Goal: Information Seeking & Learning: Learn about a topic

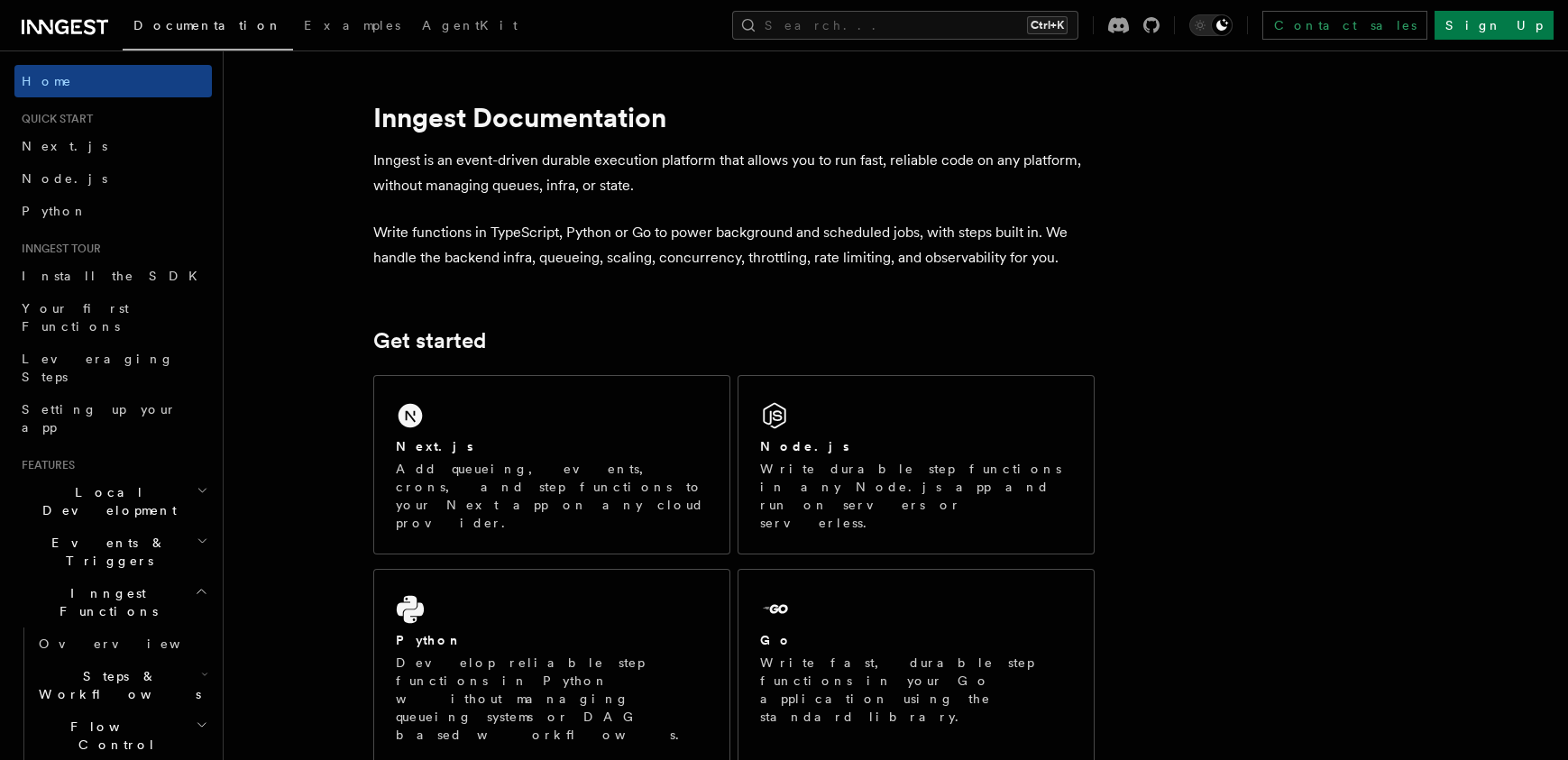
click at [131, 477] on h2 "Local Development" at bounding box center [113, 501] width 197 height 50
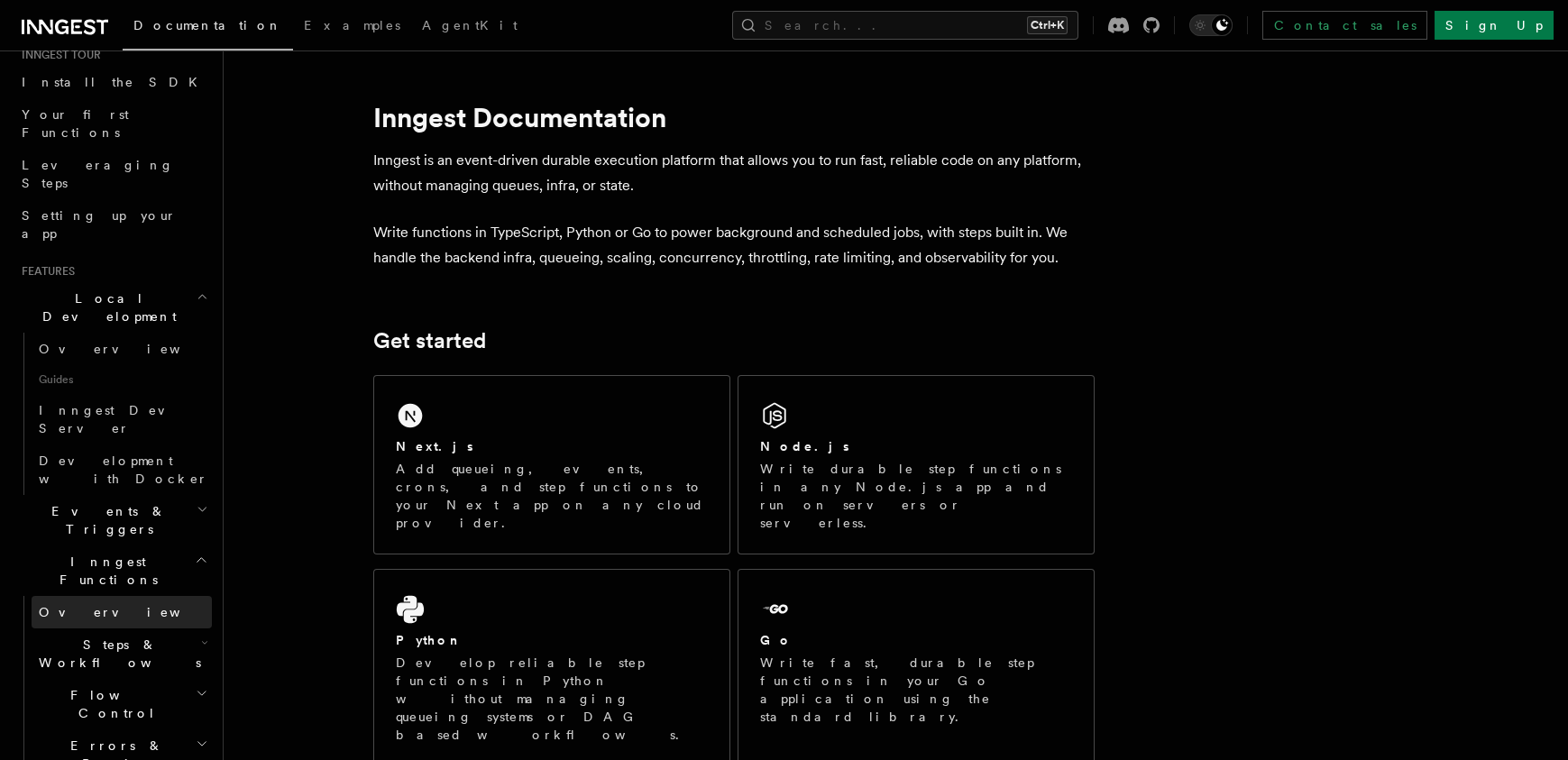
scroll to position [216, 0]
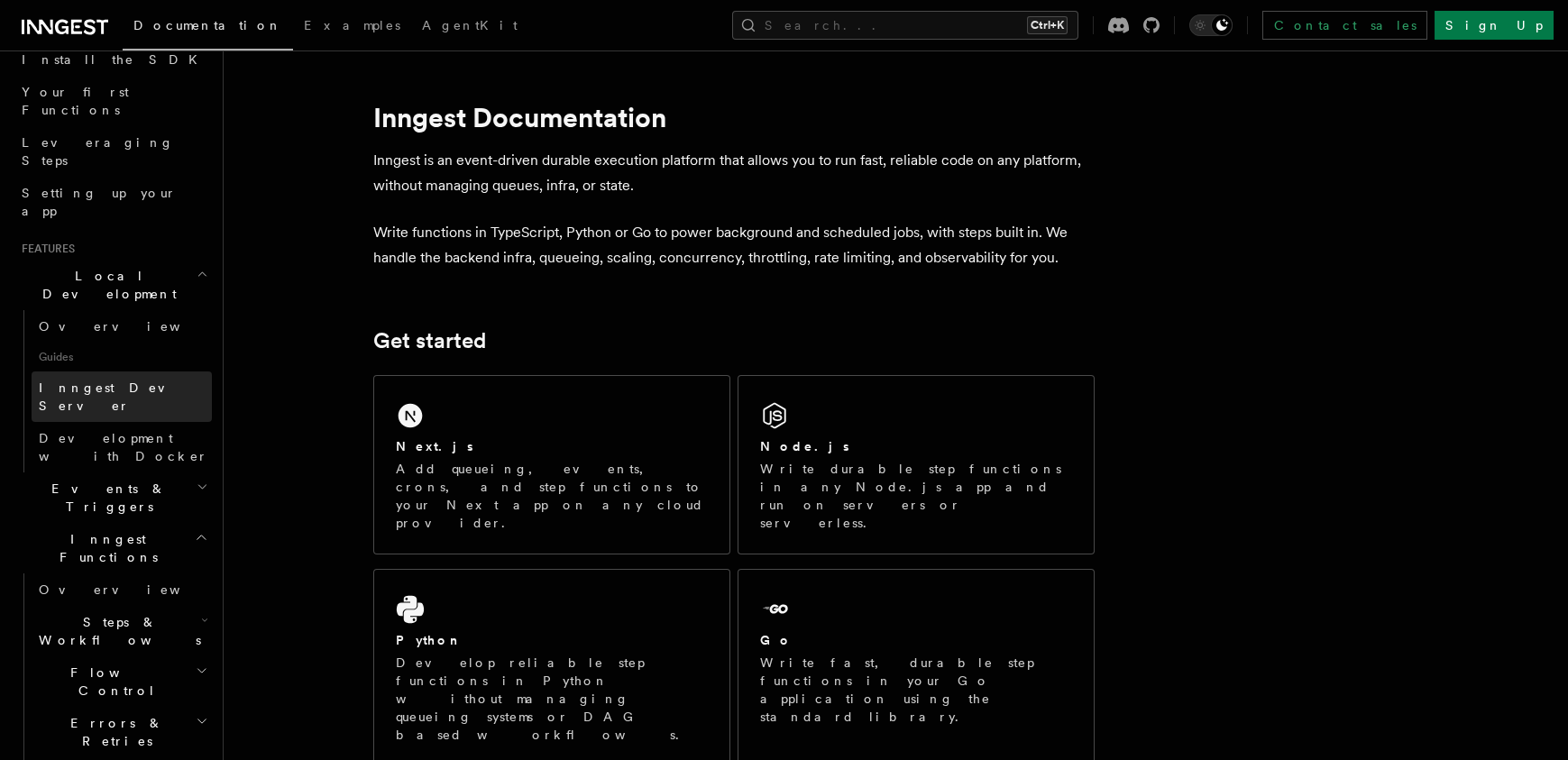
click at [123, 381] on span "Inngest Dev Server" at bounding box center [115, 397] width 154 height 33
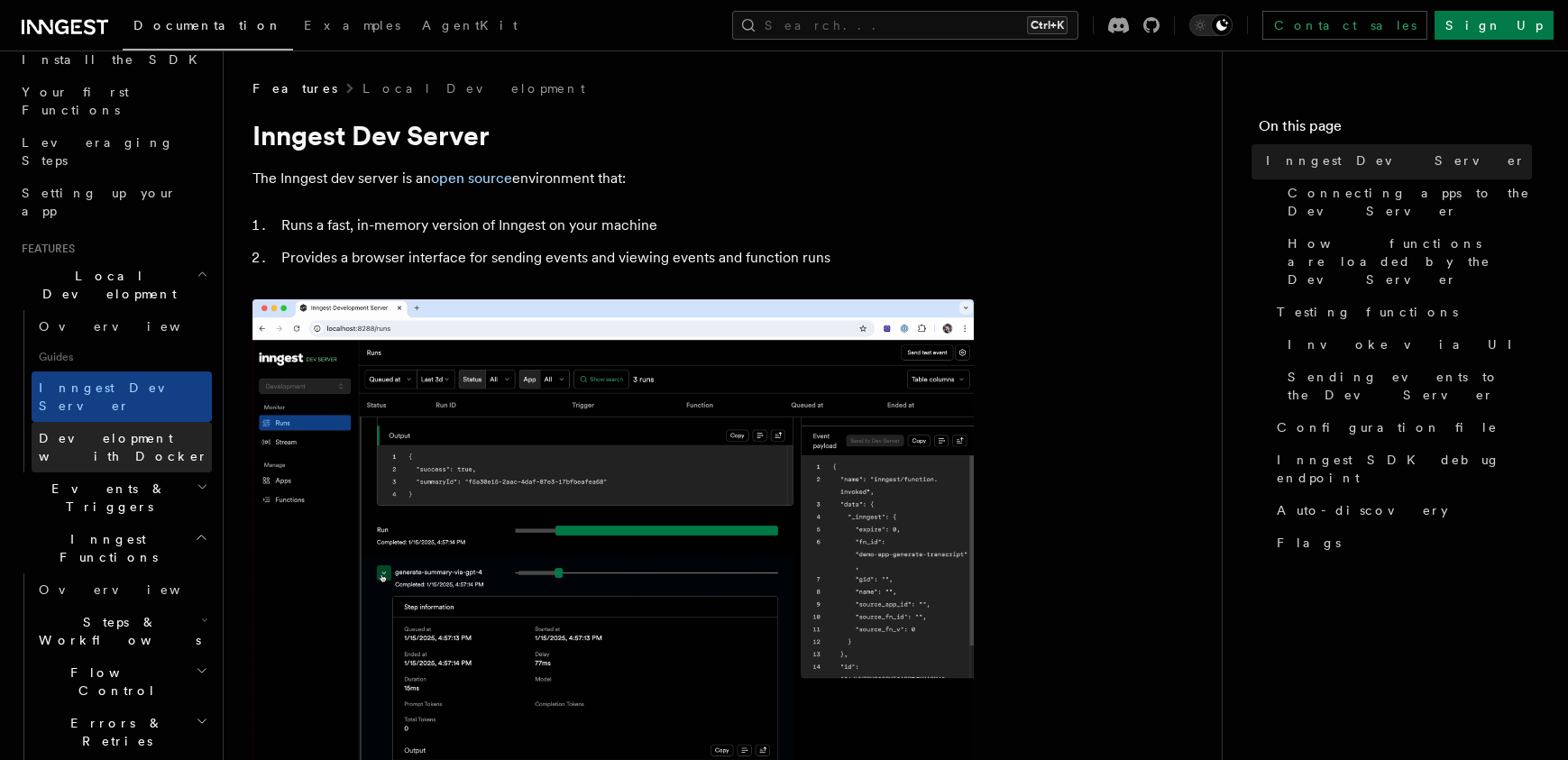
click at [80, 422] on link "Development with Docker" at bounding box center [121, 447] width 181 height 50
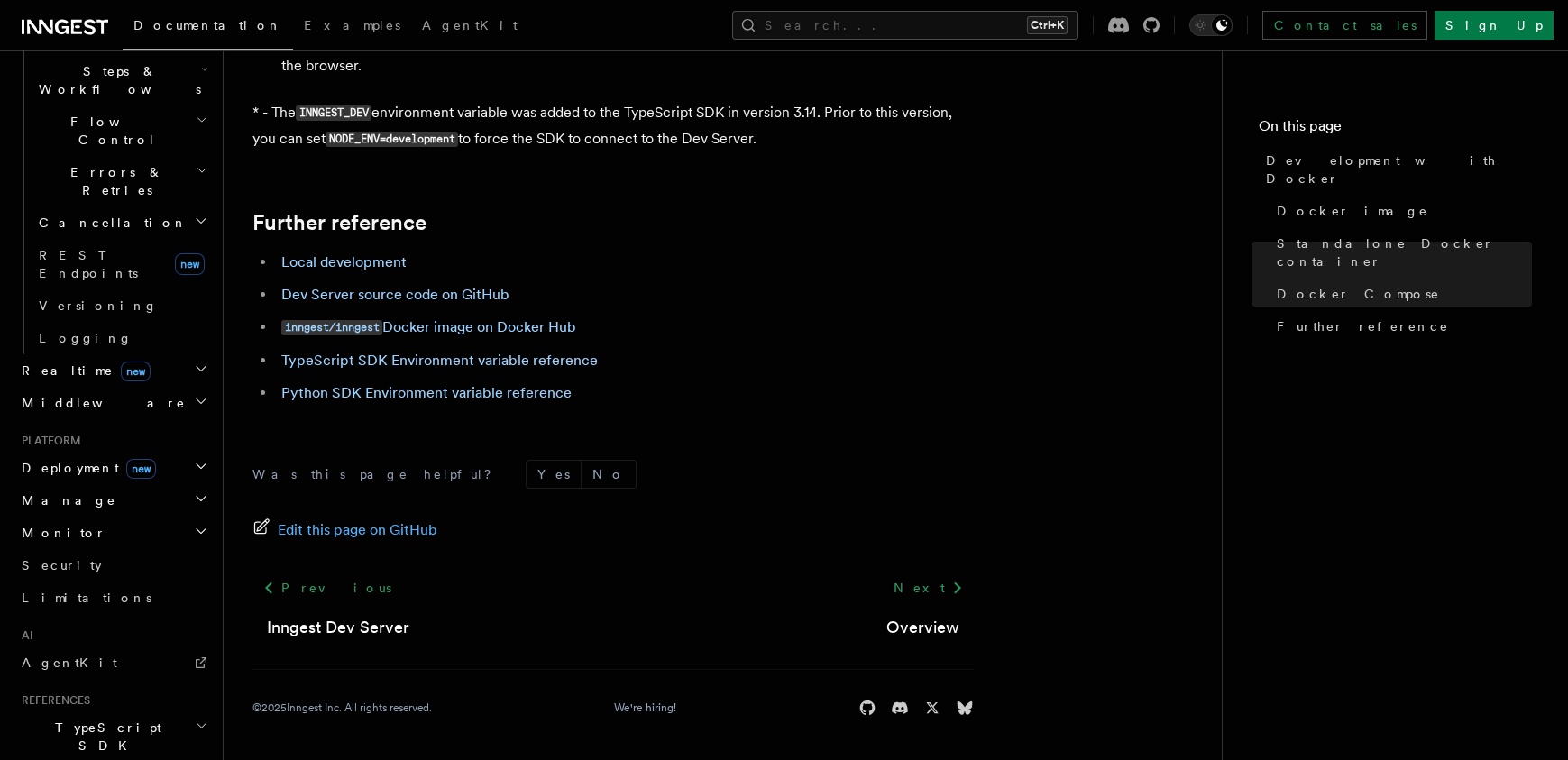
scroll to position [736, 0]
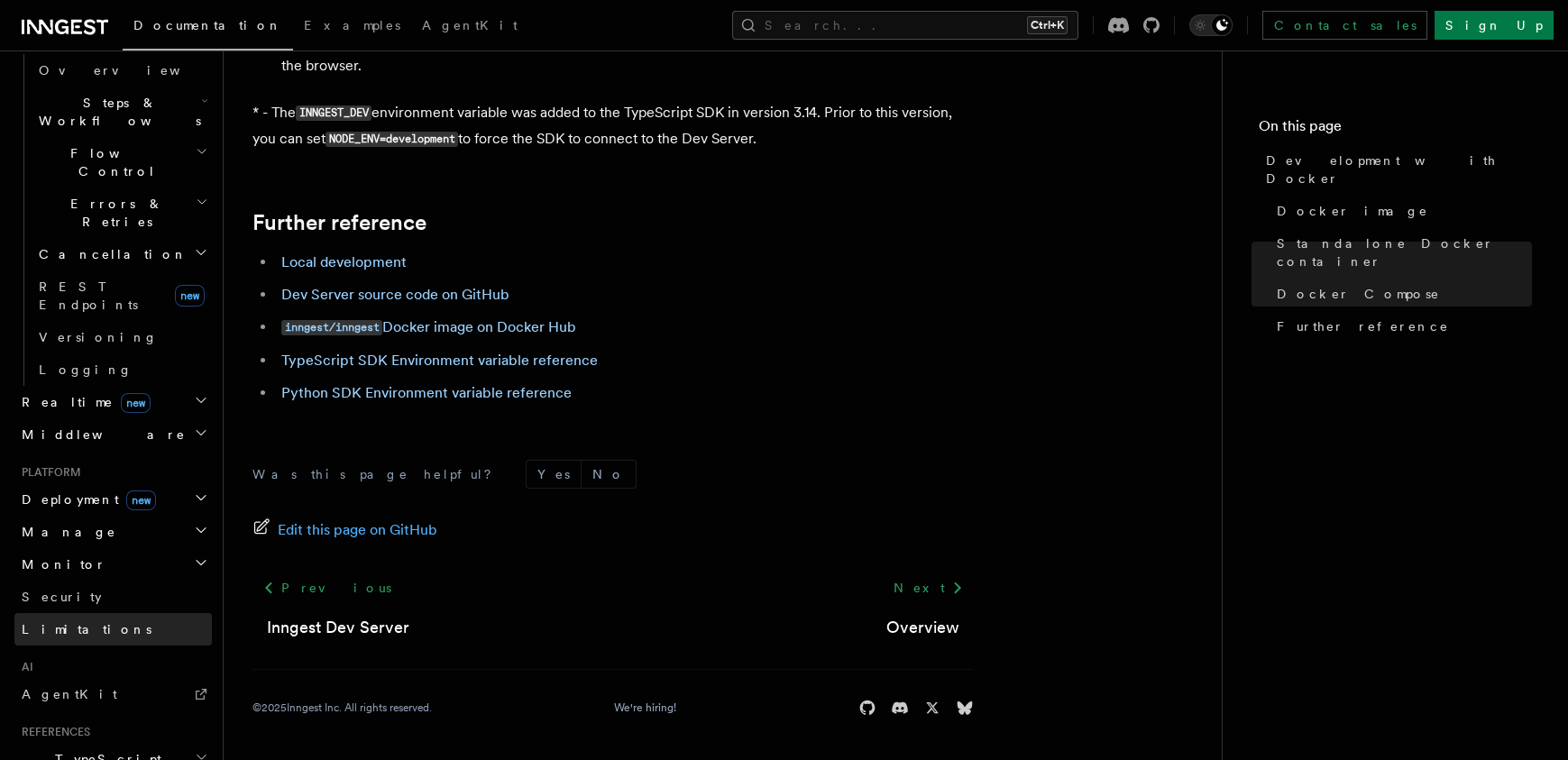
click at [83, 623] on span "Limitations" at bounding box center [87, 630] width 130 height 15
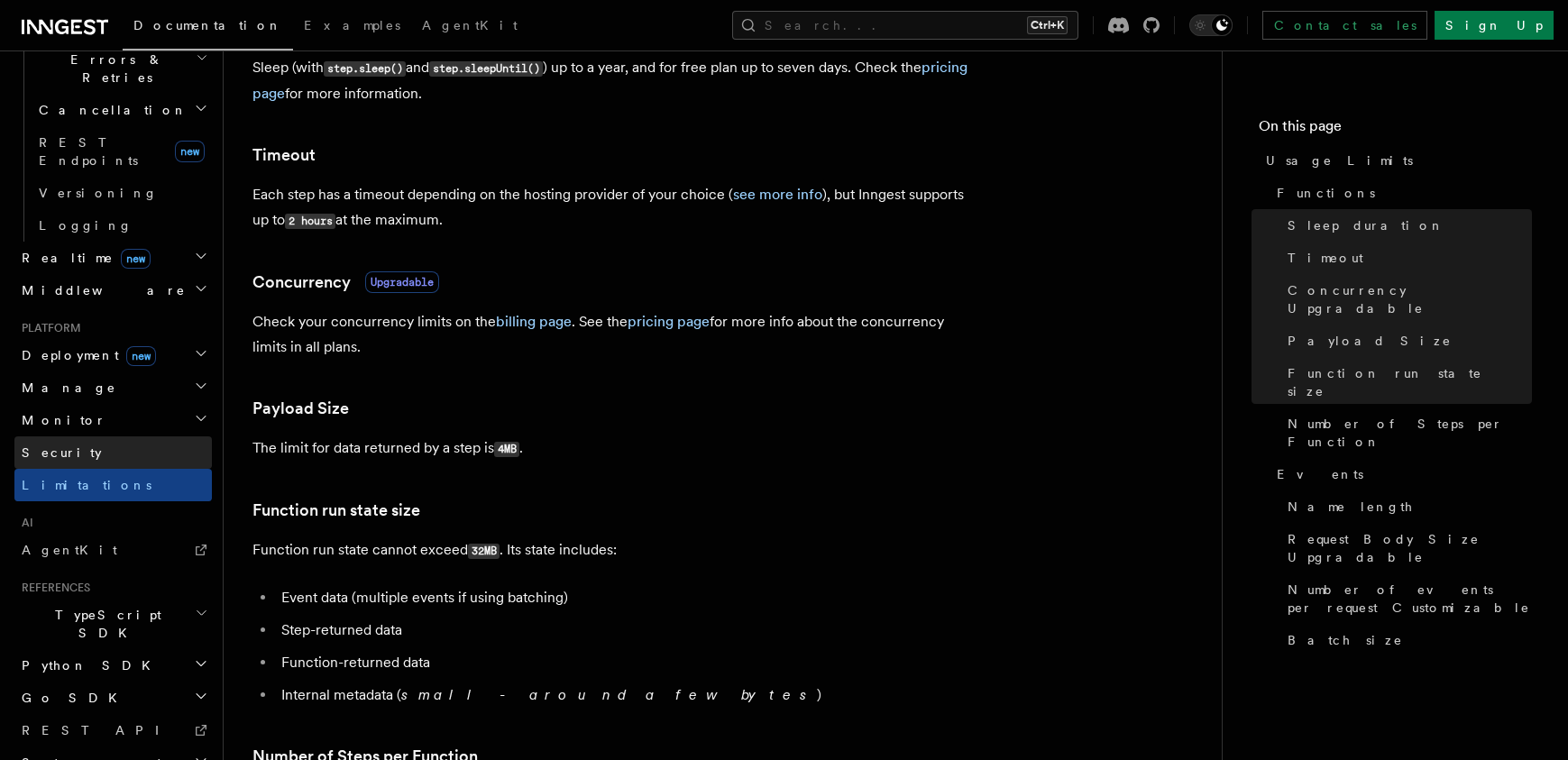
scroll to position [610, 0]
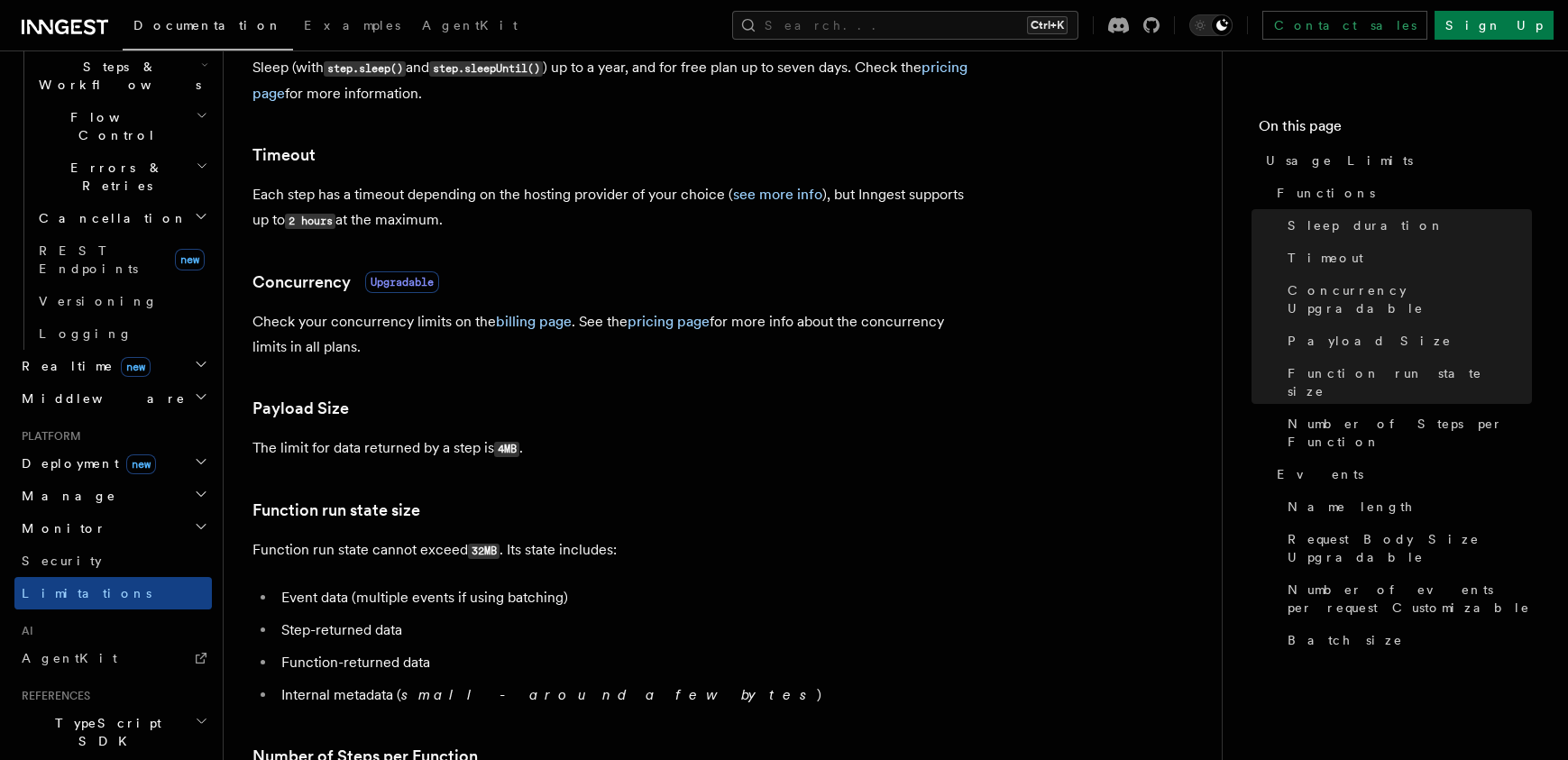
click at [62, 455] on span "Deployment new" at bounding box center [85, 464] width 141 height 18
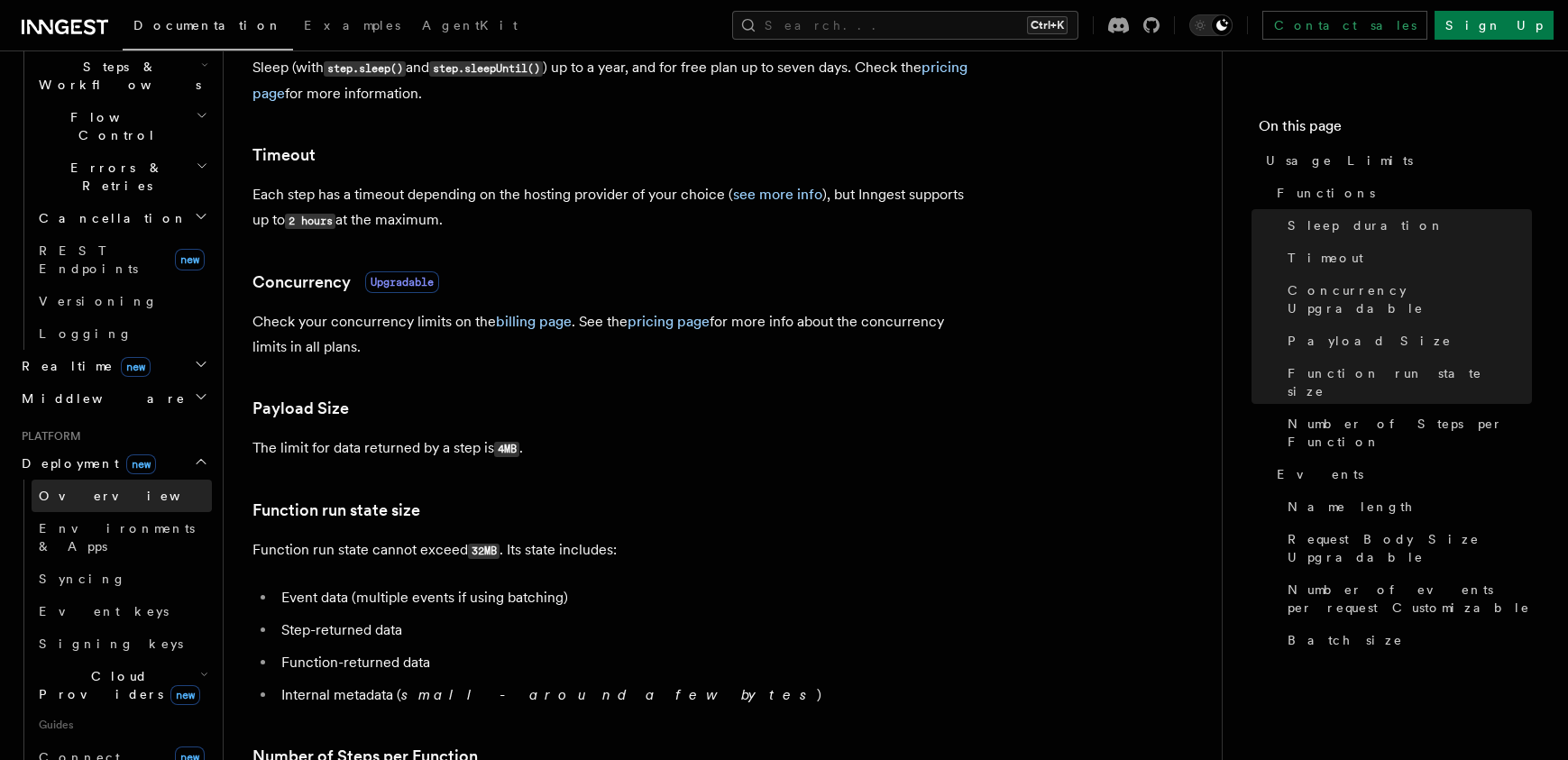
click at [74, 489] on span "Overview" at bounding box center [131, 495] width 186 height 15
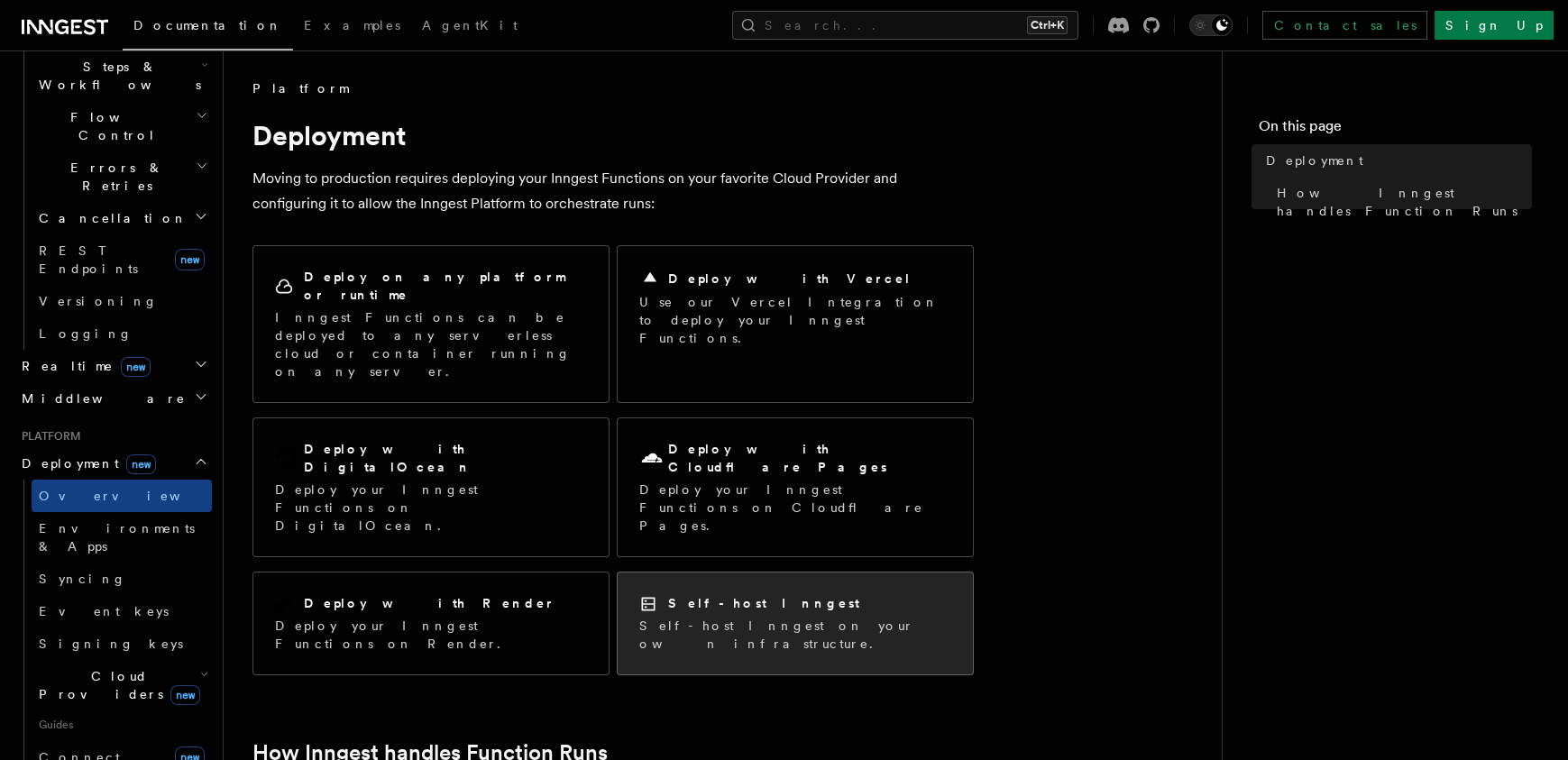
click at [703, 594] on h2 "Self-host Inngest" at bounding box center [764, 603] width 191 height 18
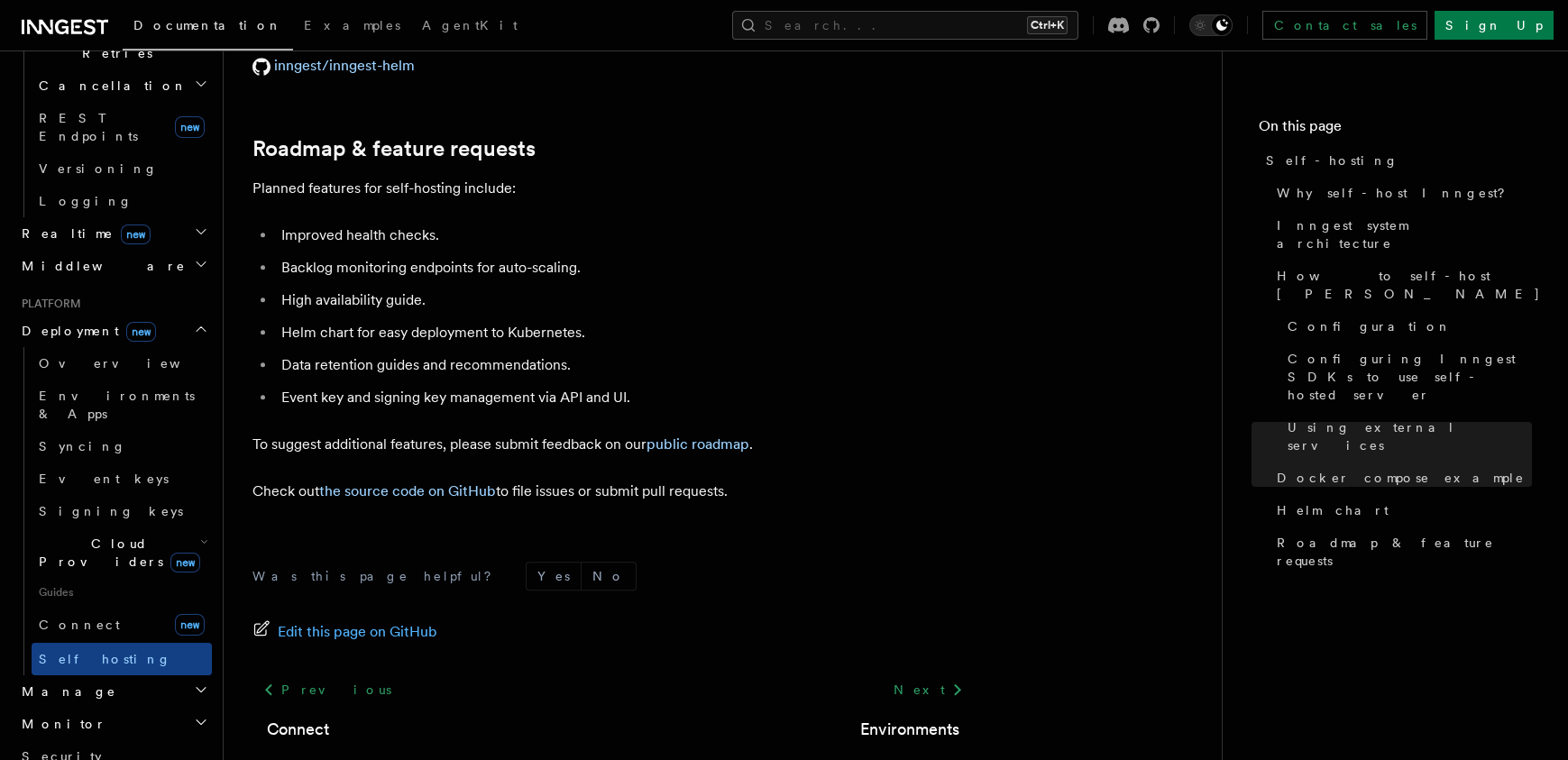
scroll to position [758, 0]
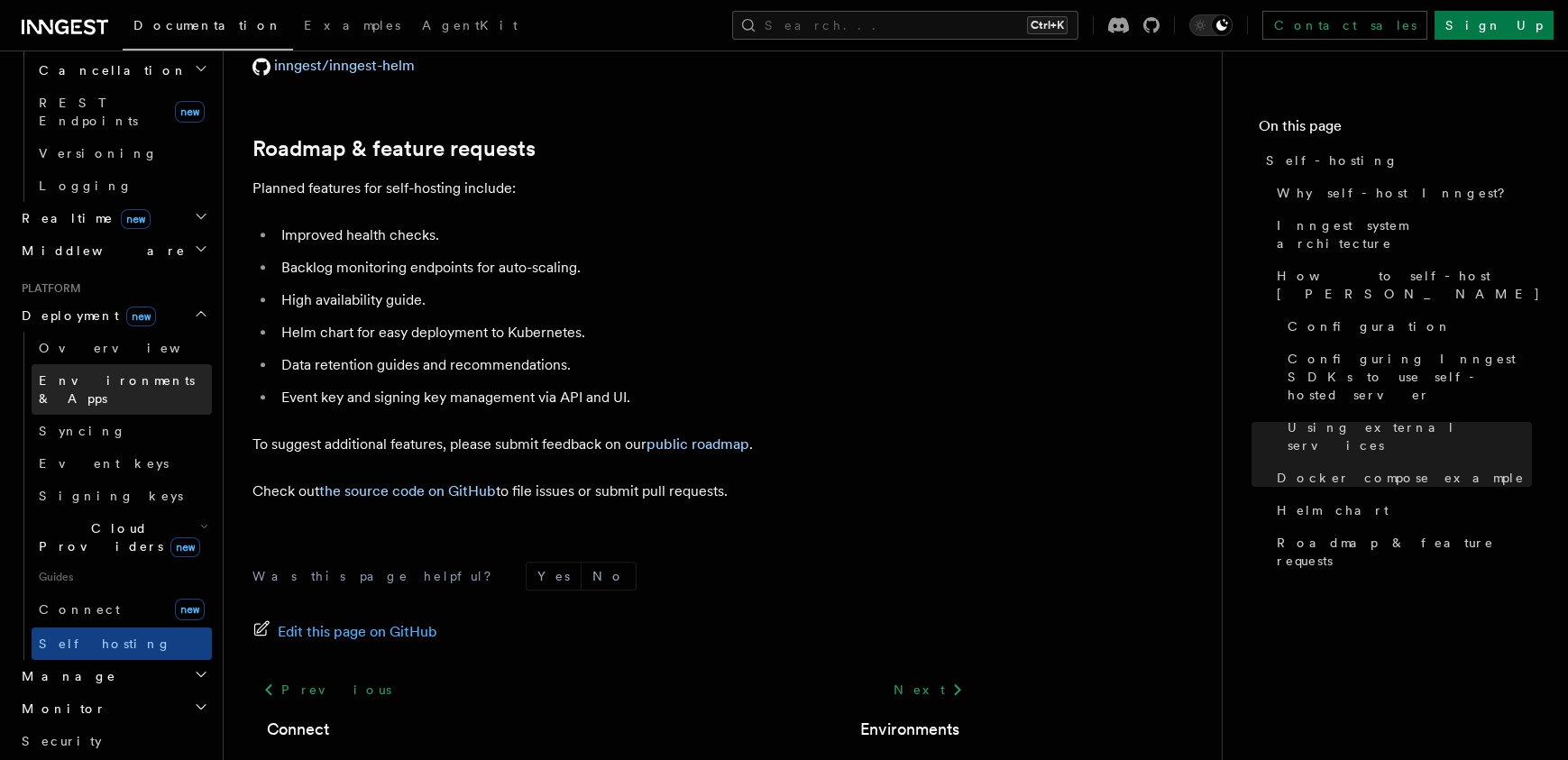
click at [72, 373] on span "Environments & Apps" at bounding box center [116, 389] width 156 height 33
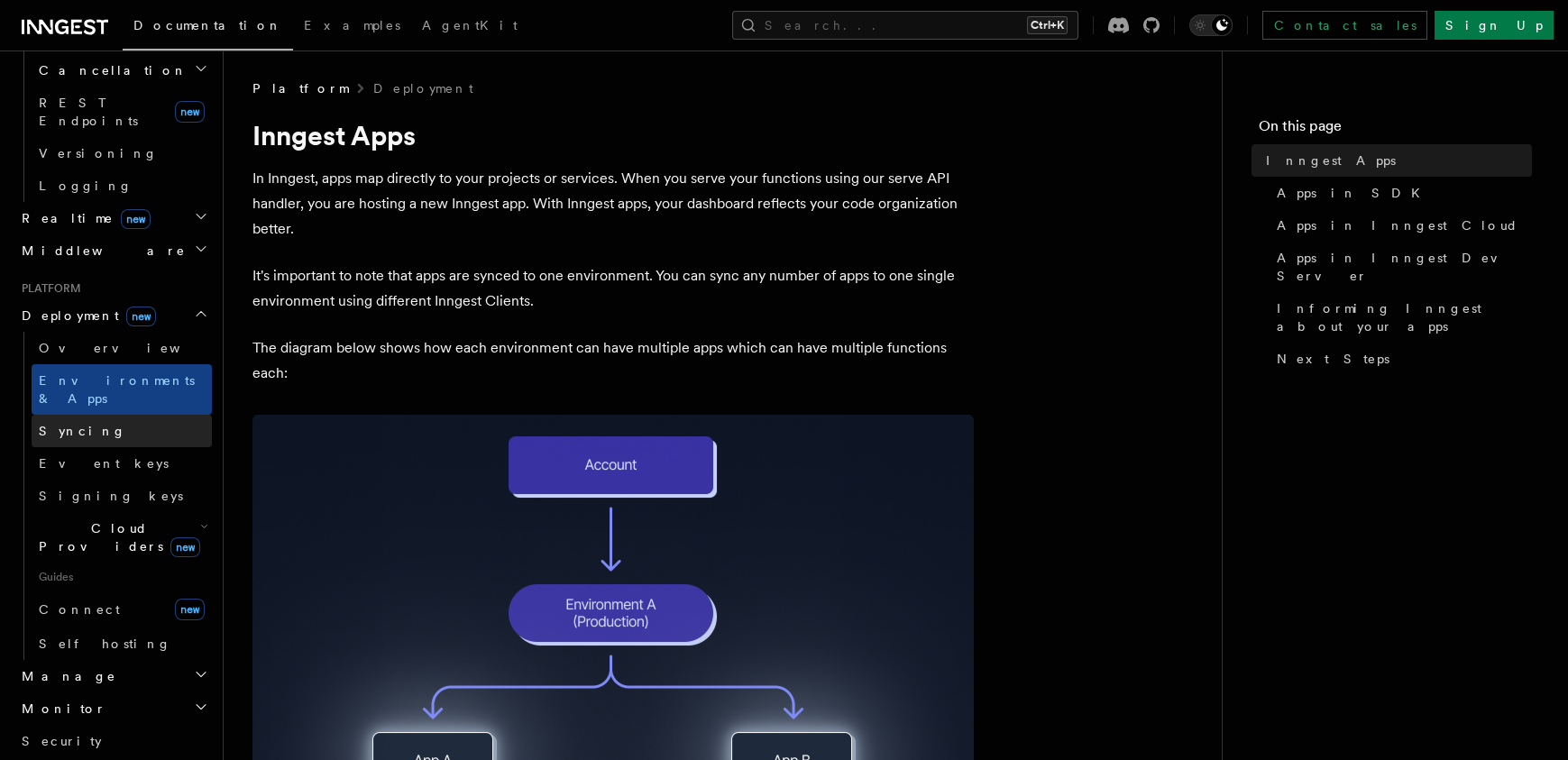
click at [78, 424] on span "Syncing" at bounding box center [82, 431] width 88 height 15
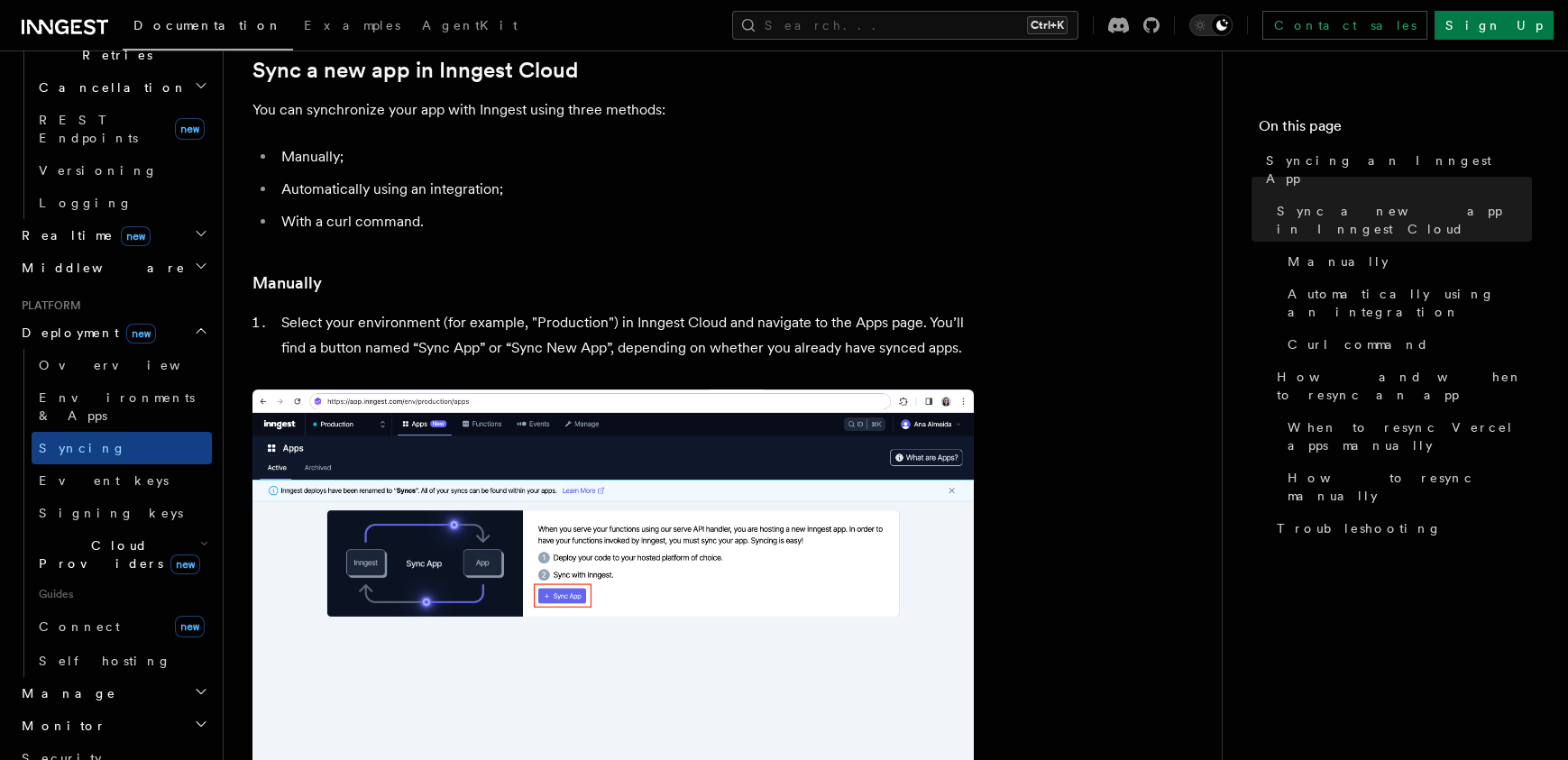
scroll to position [758, 0]
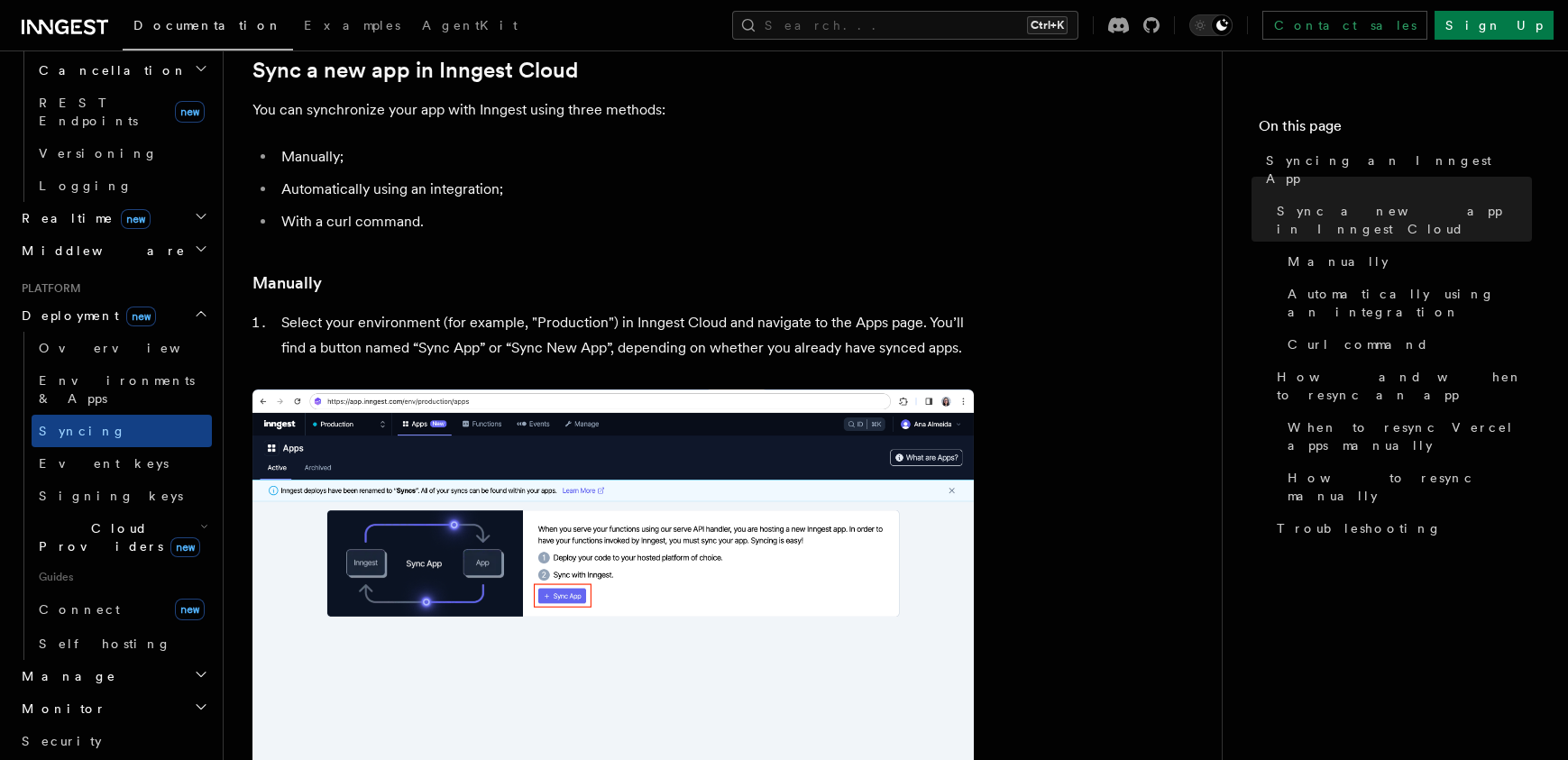
click at [100, 660] on h2 "Manage" at bounding box center [113, 676] width 197 height 33
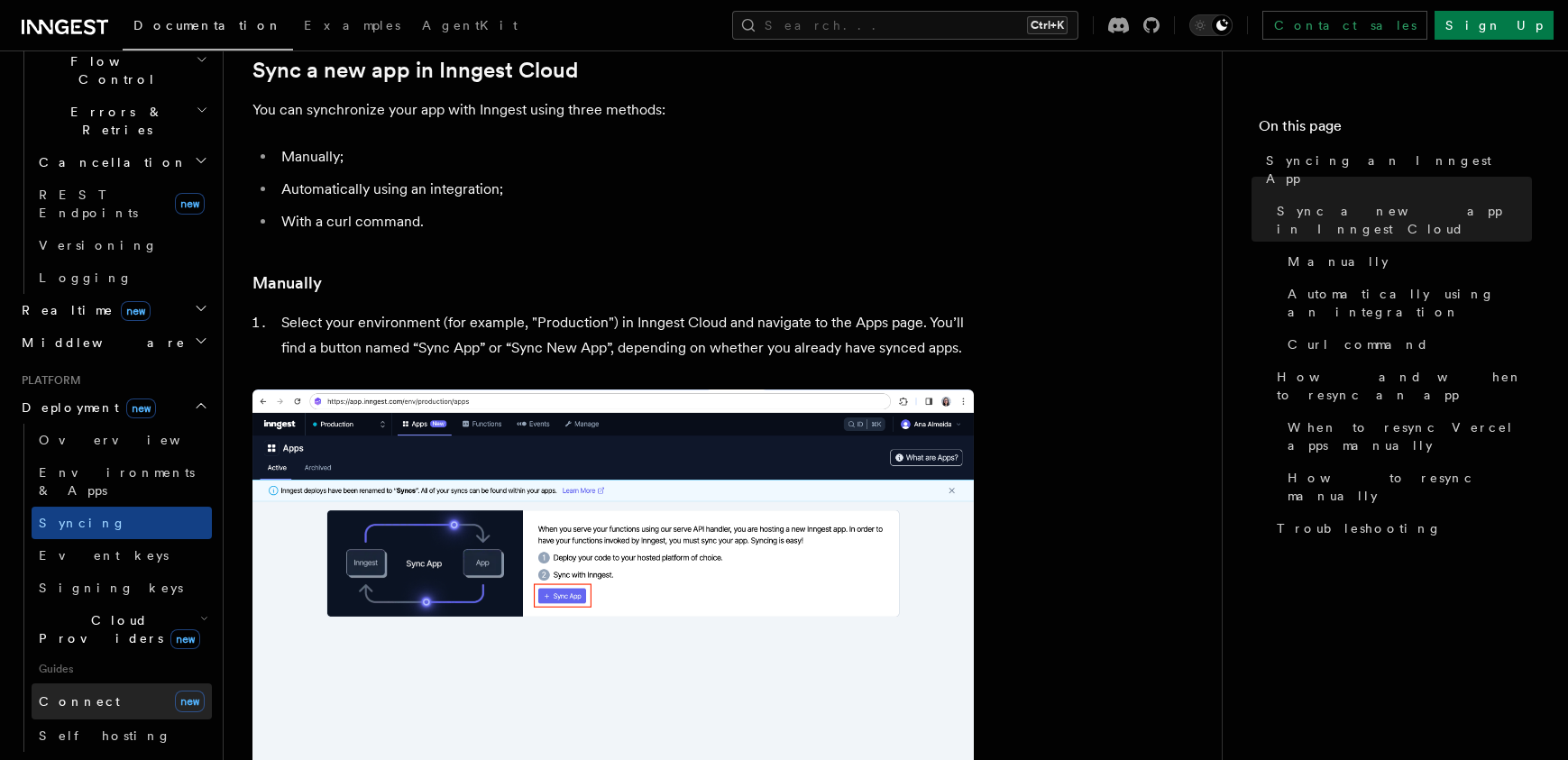
scroll to position [649, 0]
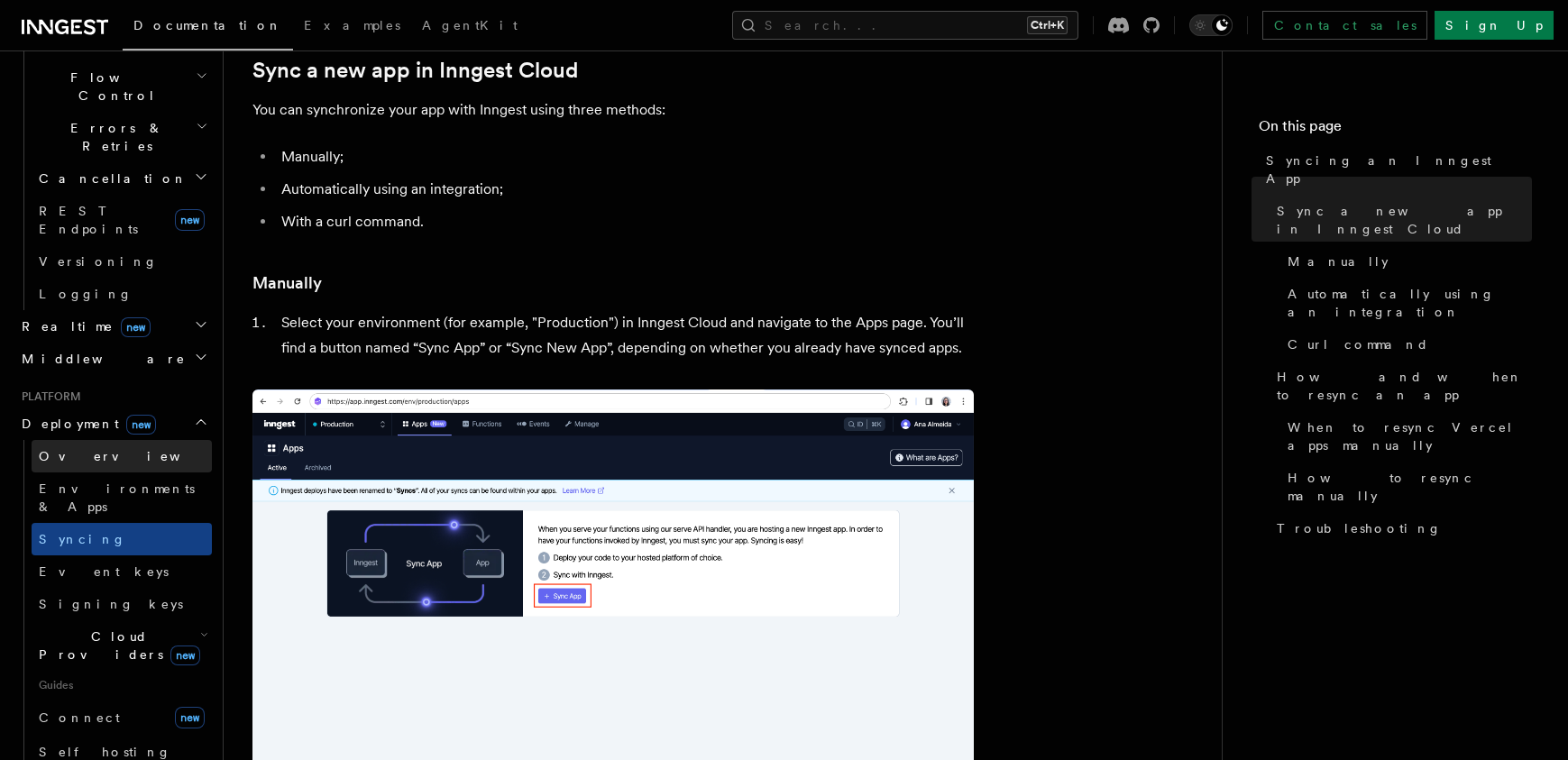
click at [72, 449] on span "Overview" at bounding box center [131, 456] width 186 height 15
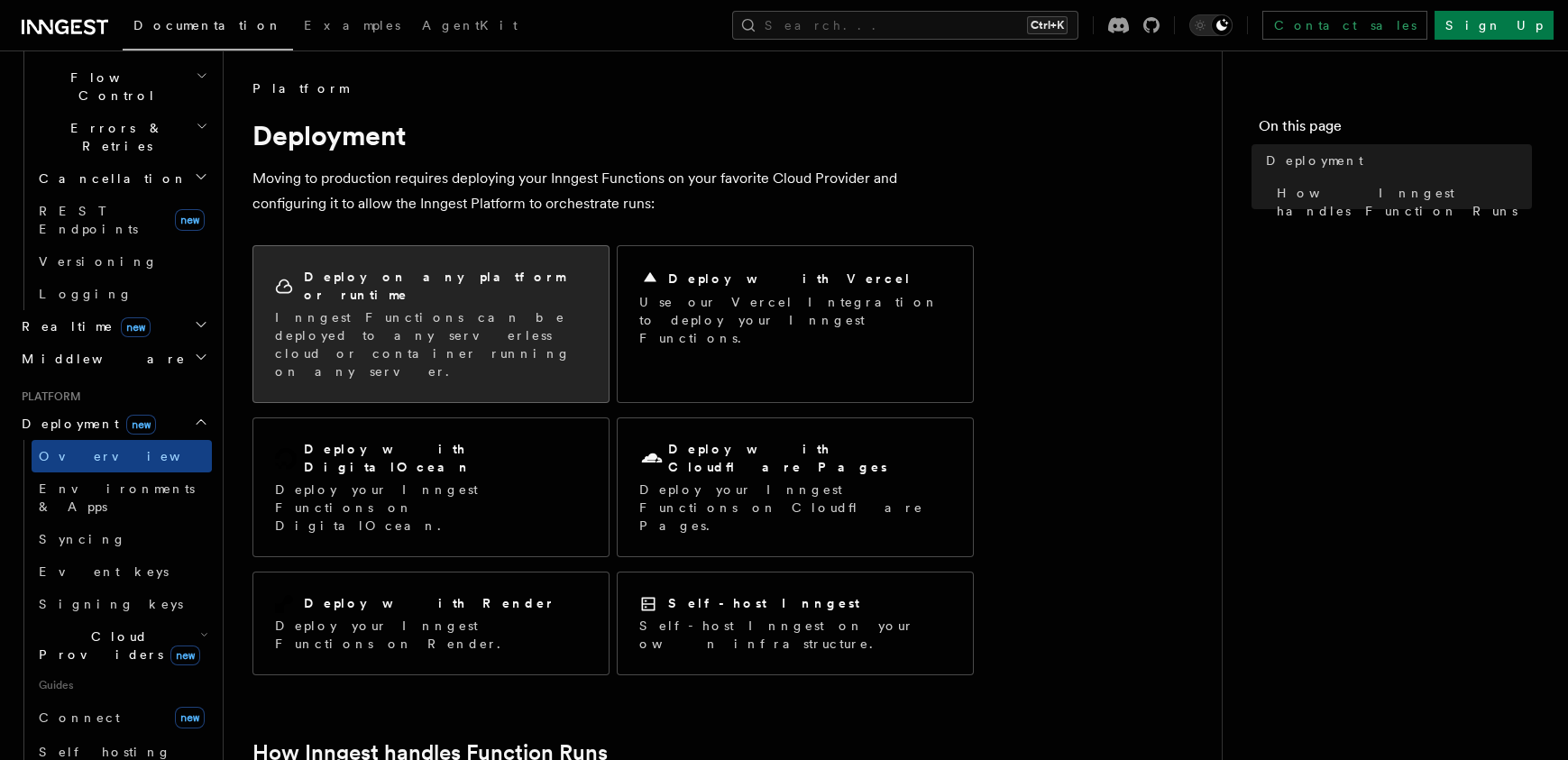
click at [464, 325] on p "Inngest Functions can be deployed to any serverless cloud or container running …" at bounding box center [431, 344] width 312 height 72
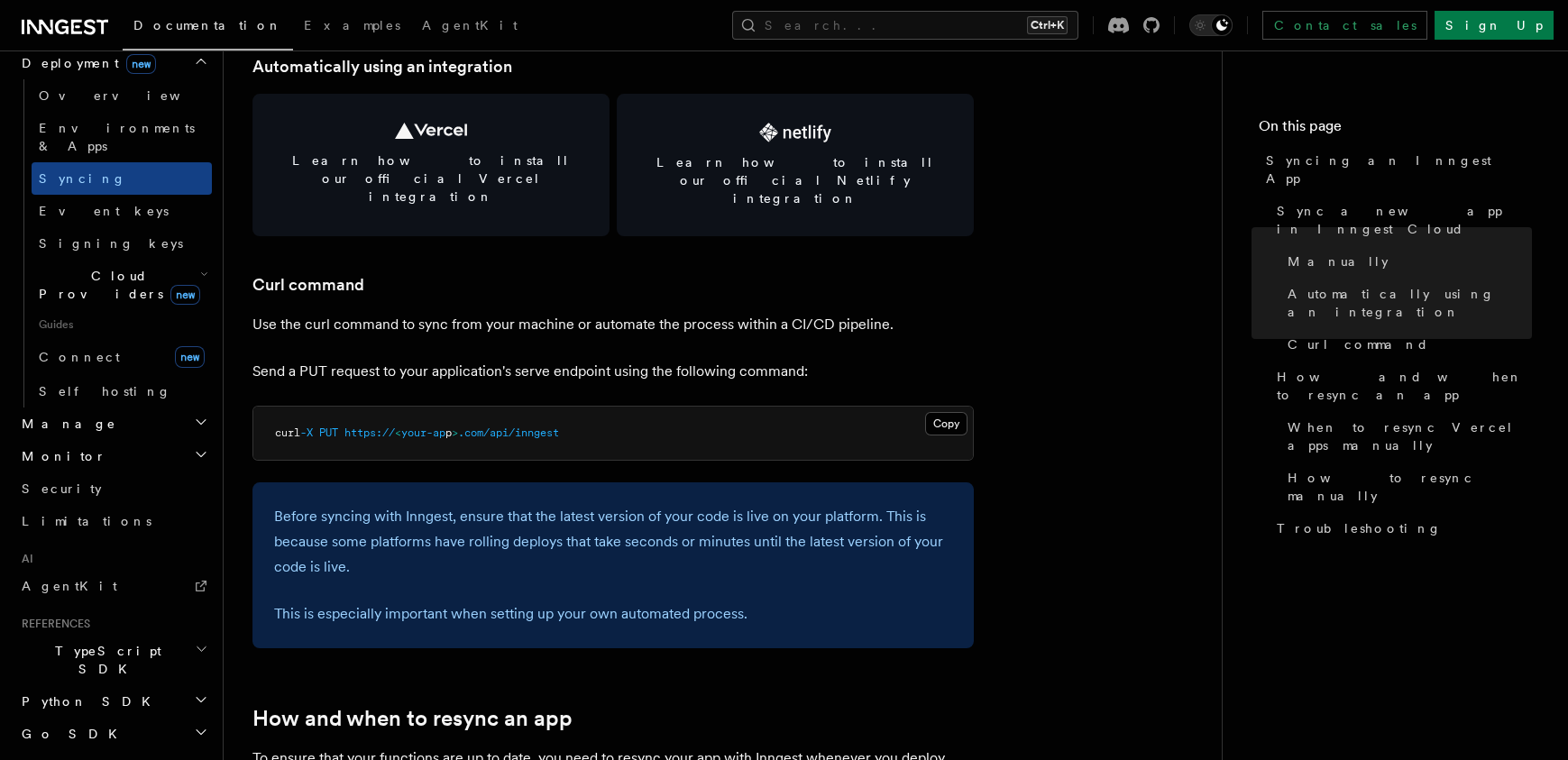
scroll to position [2569, 0]
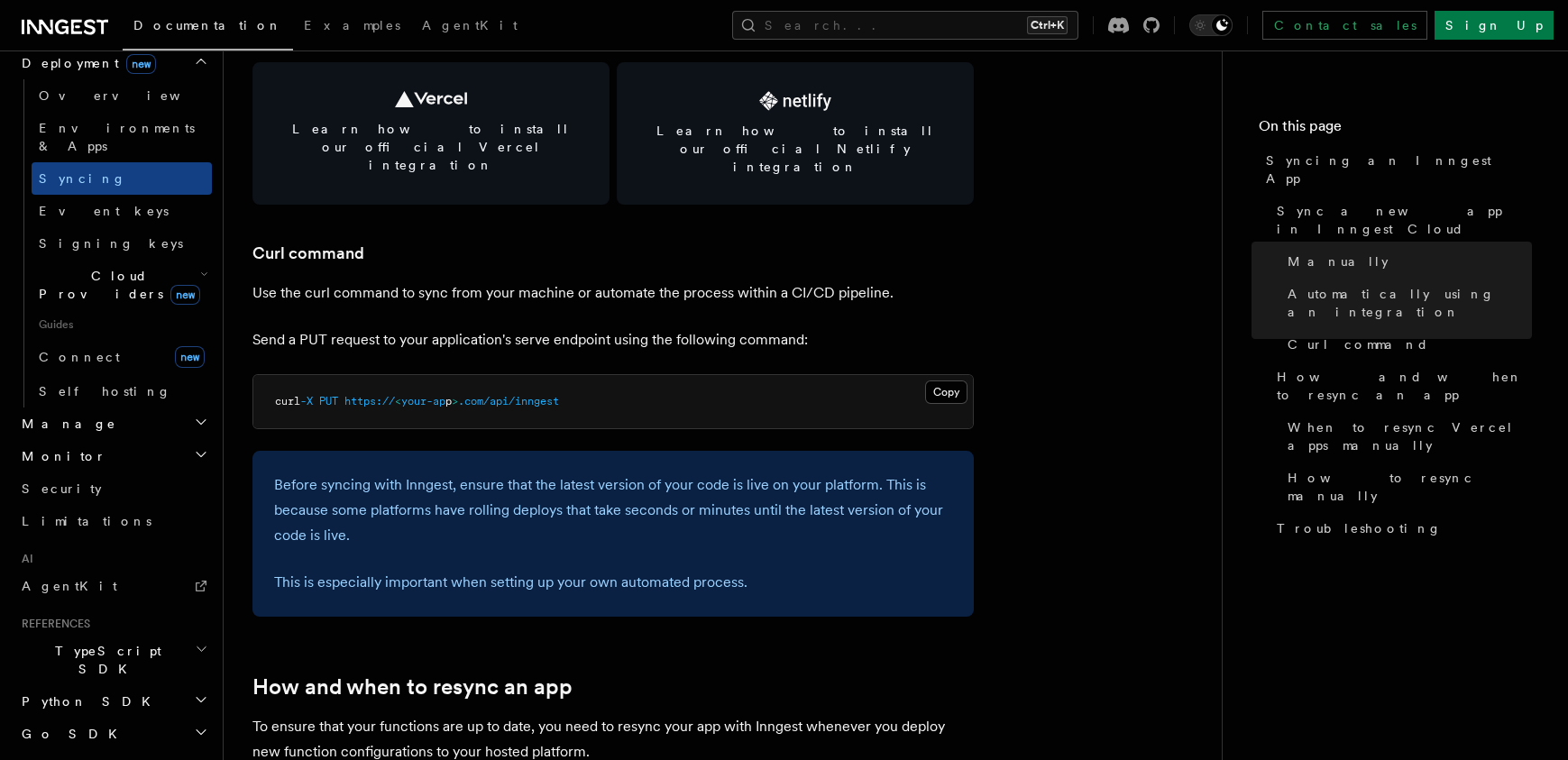
click at [55, 725] on span "Go SDK" at bounding box center [71, 734] width 113 height 18
click at [64, 760] on span "Reference" at bounding box center [89, 767] width 101 height 15
